Goal: Information Seeking & Learning: Learn about a topic

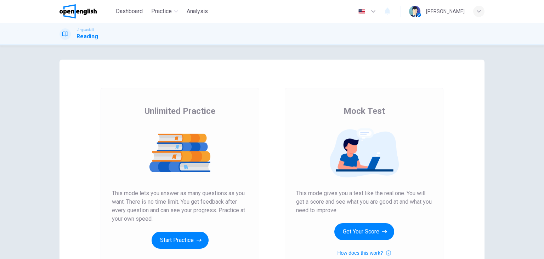
scroll to position [35, 0]
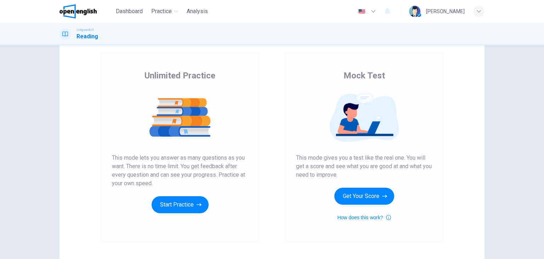
click at [378, 14] on icon "button" at bounding box center [373, 11] width 9 height 9
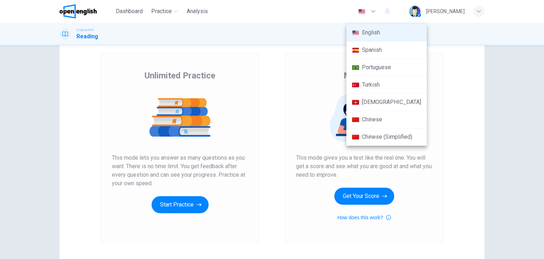
click at [373, 84] on li "Turkish" at bounding box center [386, 84] width 80 height 17
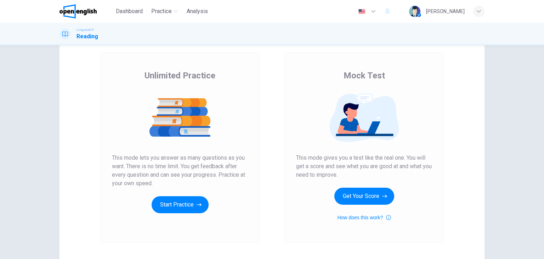
type input "**"
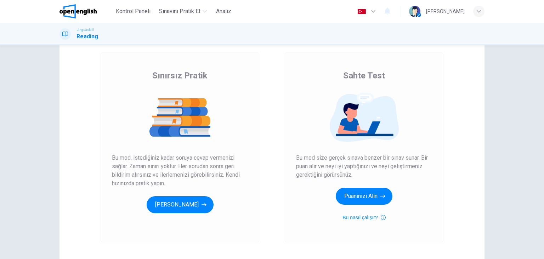
drag, startPoint x: 124, startPoint y: 160, endPoint x: 175, endPoint y: 160, distance: 51.4
click at [175, 160] on span "Bu mod, istediğiniz kadar soruya cevap vermenizi sağlar. Zaman sınırı yoktur. H…" at bounding box center [180, 170] width 136 height 34
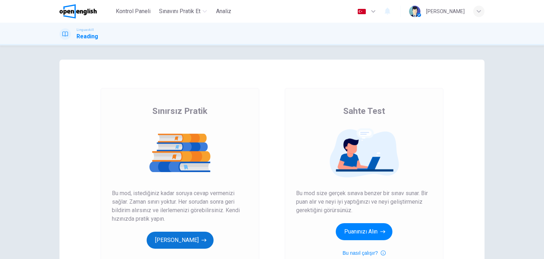
click at [188, 239] on button "[PERSON_NAME]" at bounding box center [180, 239] width 67 height 17
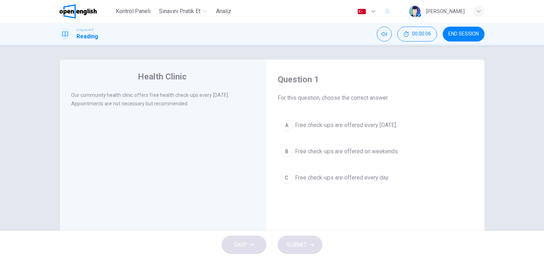
click at [284, 126] on div "A" at bounding box center [286, 124] width 11 height 11
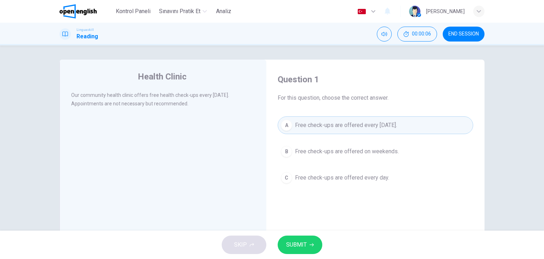
click at [285, 147] on div "B" at bounding box center [286, 151] width 11 height 11
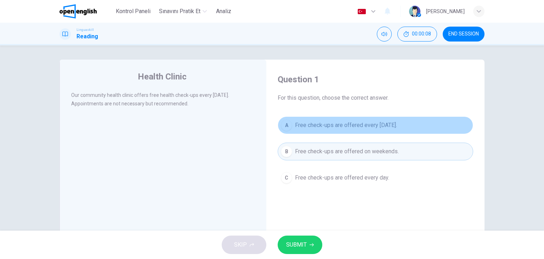
click at [283, 126] on div "A" at bounding box center [286, 124] width 11 height 11
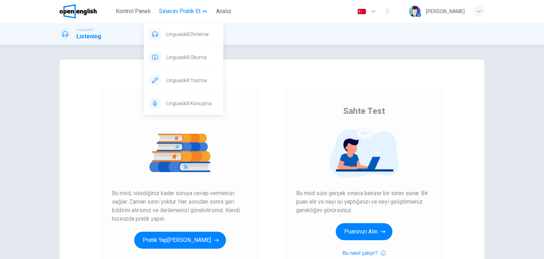
click at [186, 9] on span "Sınavını Pratik Et" at bounding box center [179, 11] width 41 height 9
click at [187, 57] on span "Linguaskill Okuma" at bounding box center [191, 57] width 51 height 9
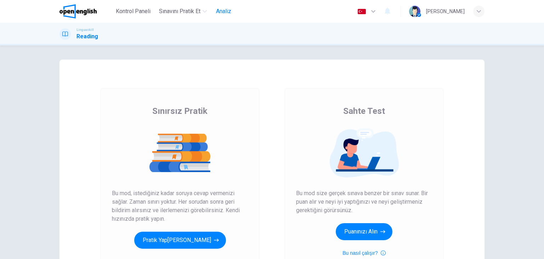
click at [224, 17] on button "Analiz" at bounding box center [224, 11] width 23 height 13
